Goal: Check status: Check status

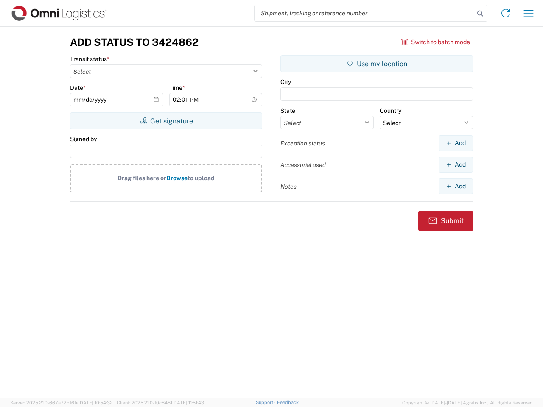
click at [364, 13] on input "search" at bounding box center [364, 13] width 220 height 16
click at [480, 14] on icon at bounding box center [480, 14] width 12 height 12
click at [506, 13] on icon at bounding box center [506, 13] width 14 height 14
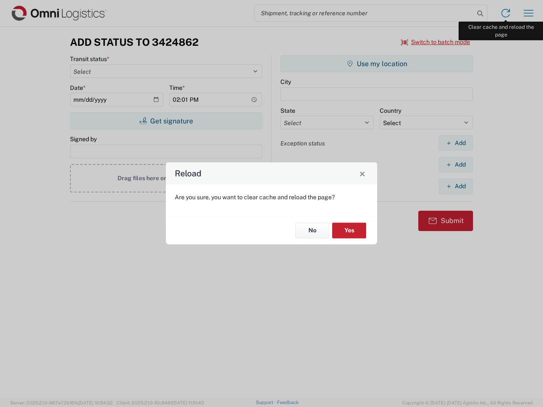
click at [528, 13] on div "Reload Are you sure, you want to clear cache and reload the page? No Yes" at bounding box center [271, 203] width 543 height 407
click at [436, 42] on div "Reload Are you sure, you want to clear cache and reload the page? No Yes" at bounding box center [271, 203] width 543 height 407
click at [166, 121] on div "Reload Are you sure, you want to clear cache and reload the page? No Yes" at bounding box center [271, 203] width 543 height 407
click at [377, 64] on div "Reload Are you sure, you want to clear cache and reload the page? No Yes" at bounding box center [271, 203] width 543 height 407
click at [456, 143] on div "Reload Are you sure, you want to clear cache and reload the page? No Yes" at bounding box center [271, 203] width 543 height 407
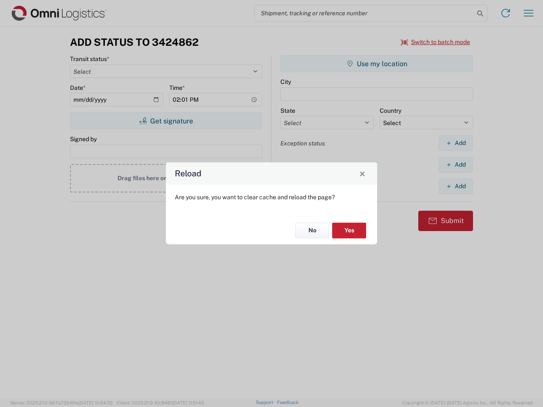
click at [456, 165] on div "Reload Are you sure, you want to clear cache and reload the page? No Yes" at bounding box center [271, 203] width 543 height 407
click at [456, 186] on div "Reload Are you sure, you want to clear cache and reload the page? No Yes" at bounding box center [271, 203] width 543 height 407
